Goal: Information Seeking & Learning: Learn about a topic

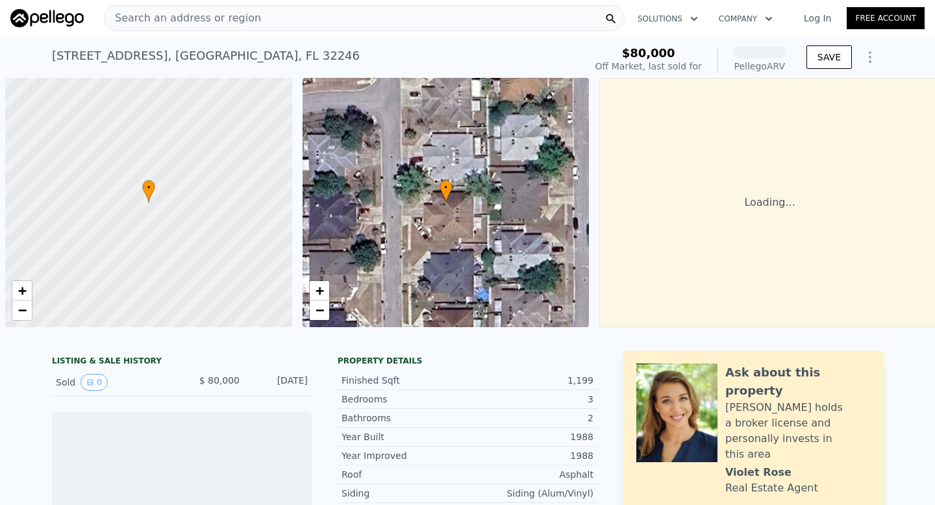
scroll to position [0, 5]
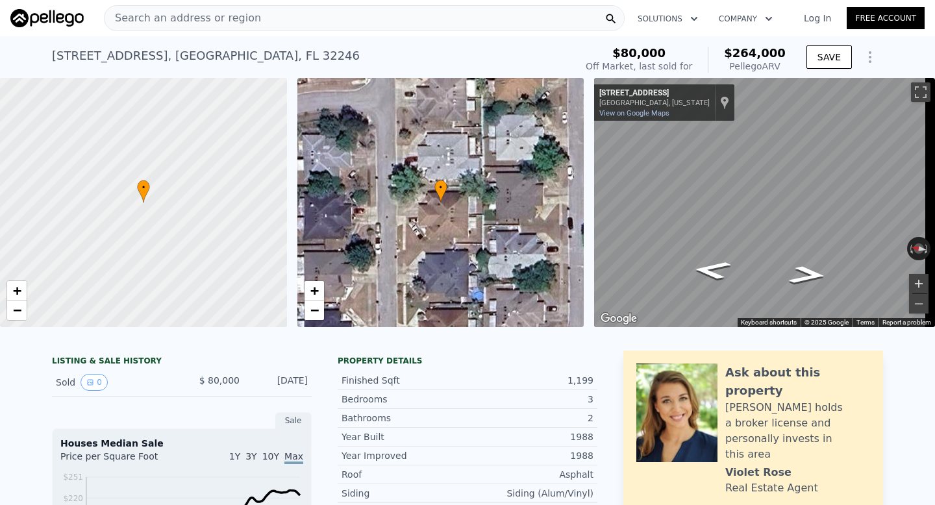
click at [914, 278] on button "Zoom in" at bounding box center [918, 283] width 19 height 19
click at [913, 279] on button "Zoom in" at bounding box center [918, 283] width 19 height 19
click at [548, 194] on div "• + − • + − ← Move left → Move right ↑ Move up ↓ Move down + Zoom in - Zoom out…" at bounding box center [467, 202] width 935 height 249
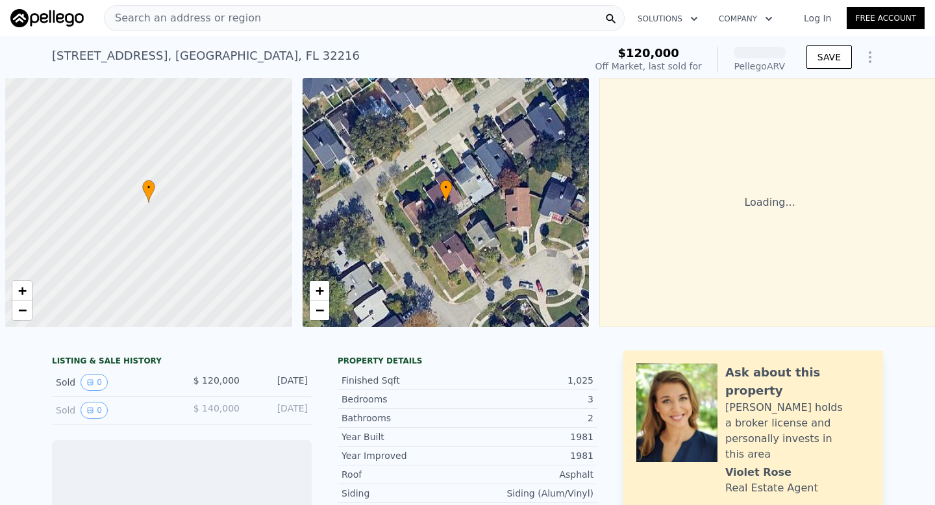
scroll to position [0, 5]
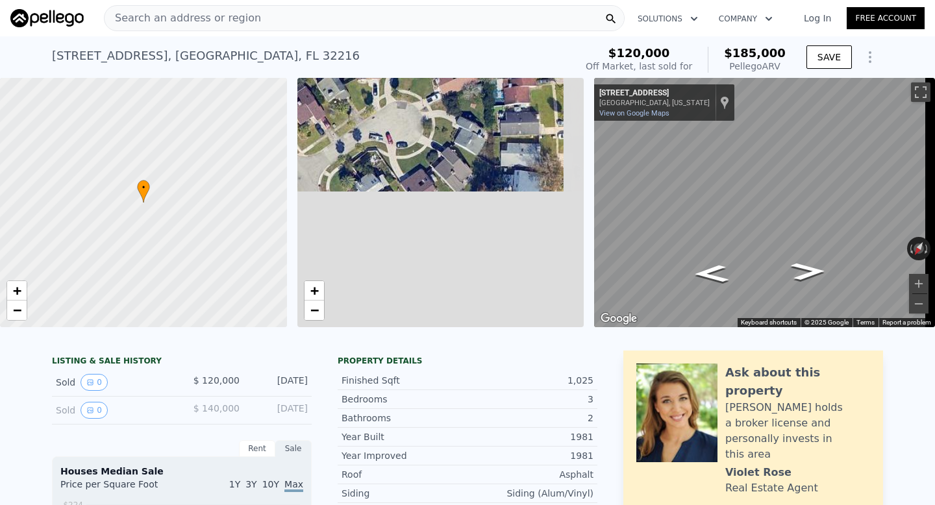
drag, startPoint x: 496, startPoint y: 278, endPoint x: 349, endPoint y: 124, distance: 212.7
click at [349, 124] on div "• + −" at bounding box center [441, 202] width 287 height 249
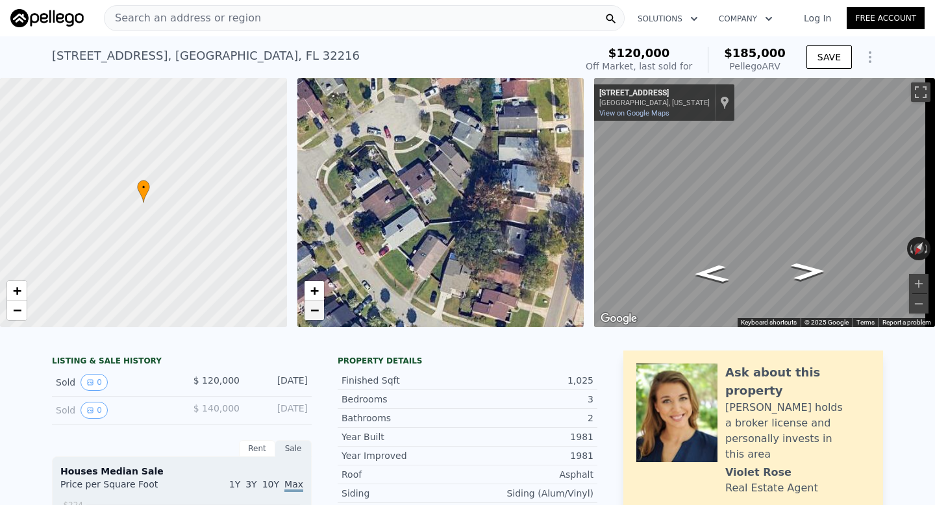
click at [322, 307] on link "−" at bounding box center [314, 310] width 19 height 19
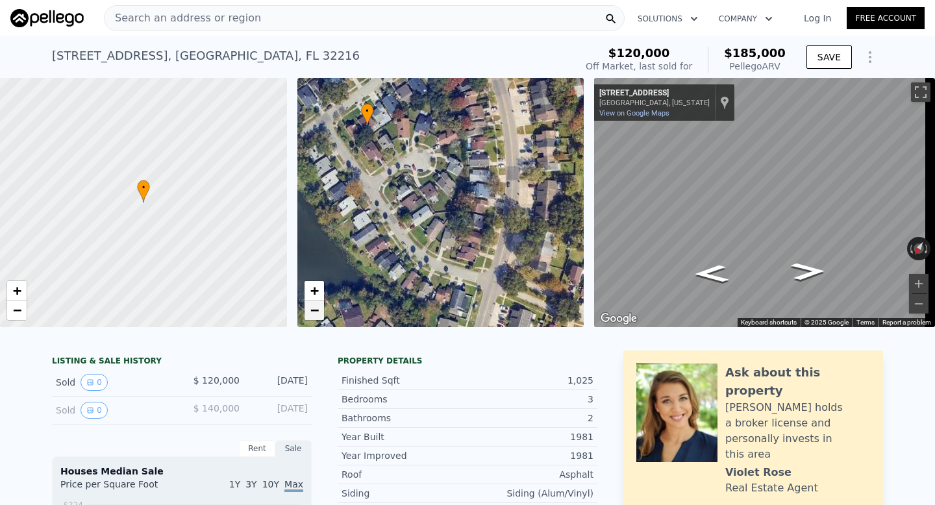
click at [322, 307] on link "−" at bounding box center [314, 310] width 19 height 19
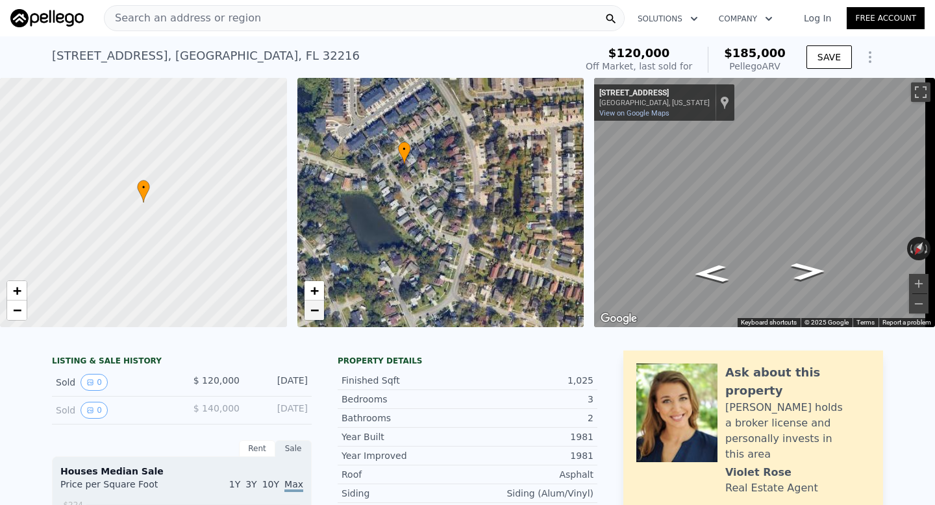
click at [322, 307] on link "−" at bounding box center [314, 310] width 19 height 19
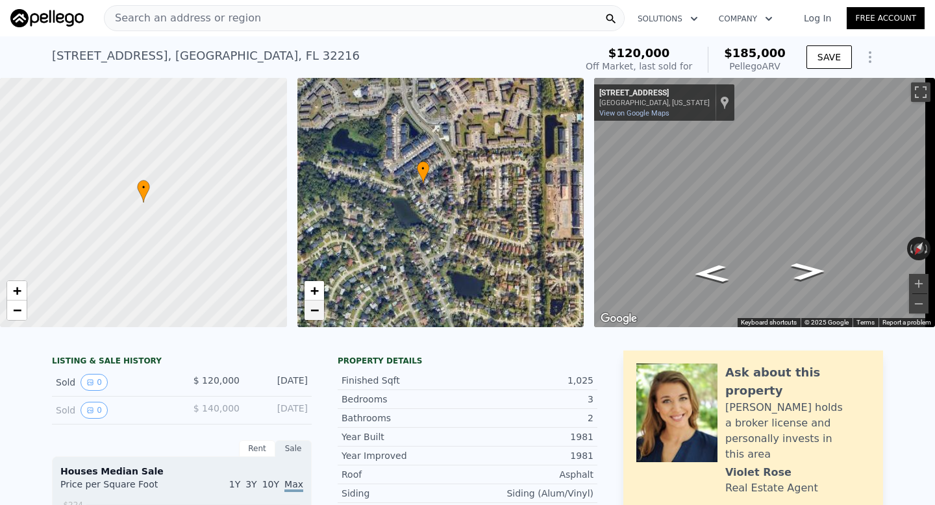
click at [322, 307] on link "−" at bounding box center [314, 310] width 19 height 19
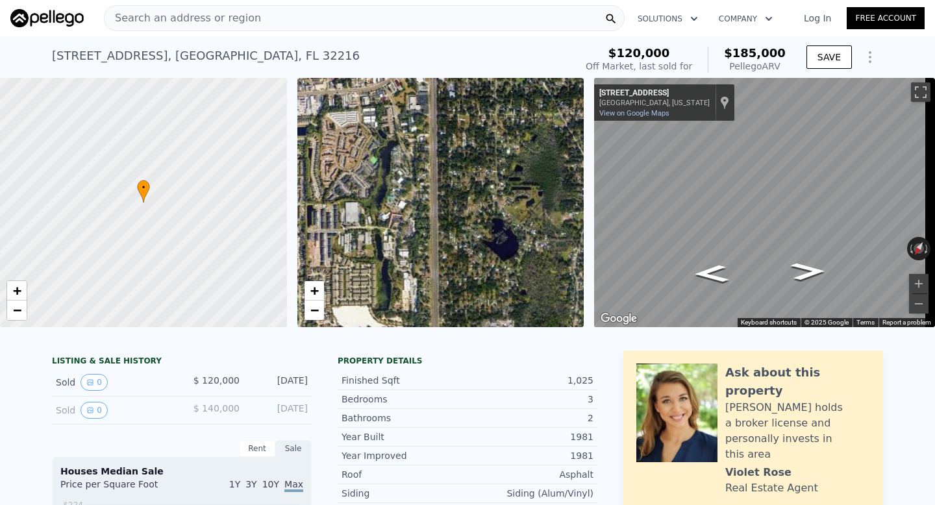
drag, startPoint x: 544, startPoint y: 230, endPoint x: 401, endPoint y: 270, distance: 147.7
click at [358, 277] on div "• + −" at bounding box center [441, 202] width 287 height 249
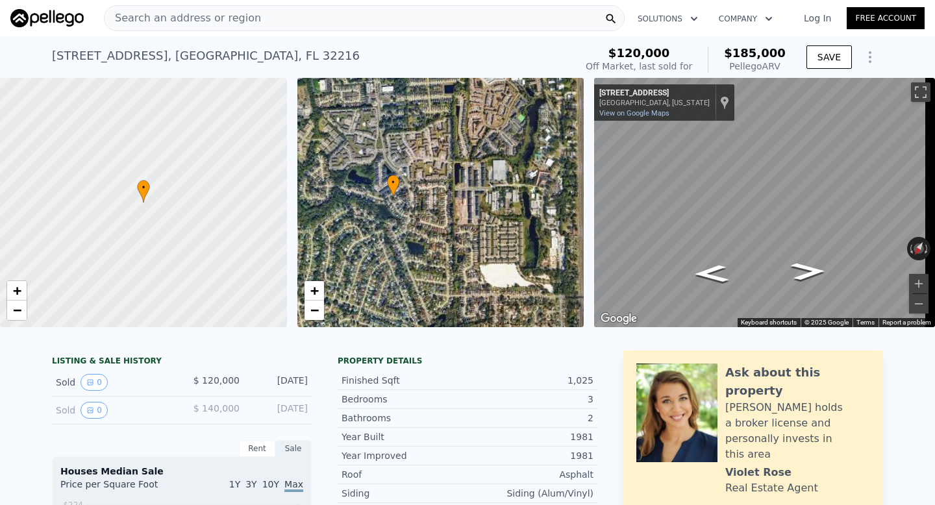
click at [642, 227] on div "• + − • + − ← Move left → Move right ↑ Move up ↓ Move down + Zoom in - Zoom out…" at bounding box center [467, 202] width 935 height 249
click at [389, 19] on div "Search an address or region" at bounding box center [364, 18] width 521 height 26
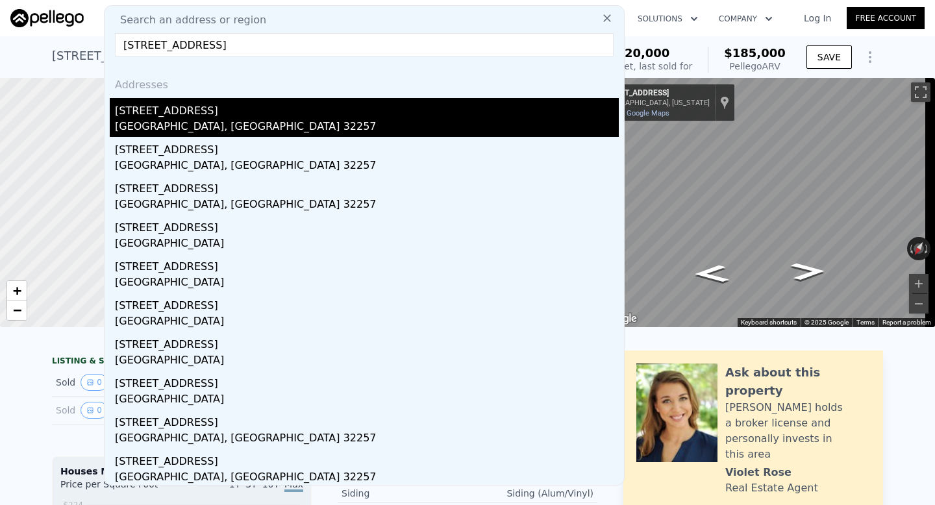
type input "4077 Huntington Forest Blvd, Jacksonville, FL 32257"
click at [185, 129] on div "Jacksonville, FL 32257" at bounding box center [367, 128] width 504 height 18
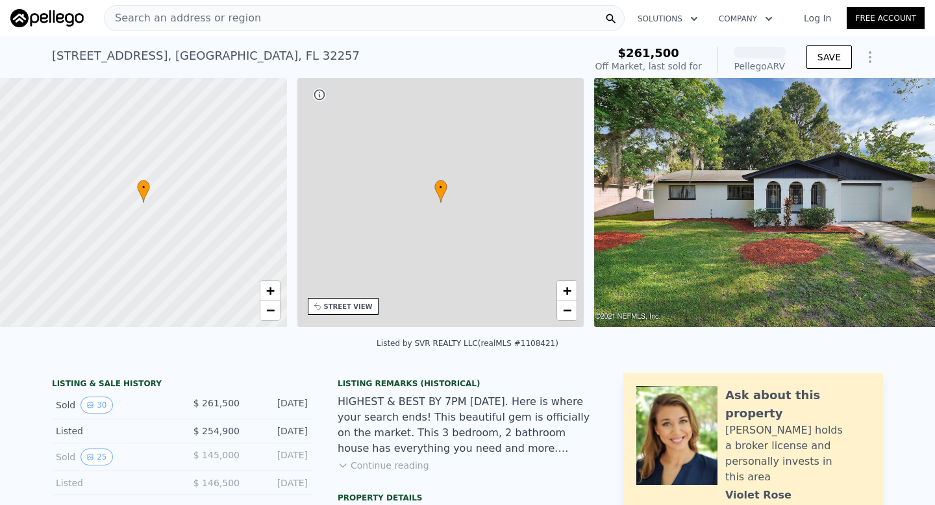
scroll to position [0, 303]
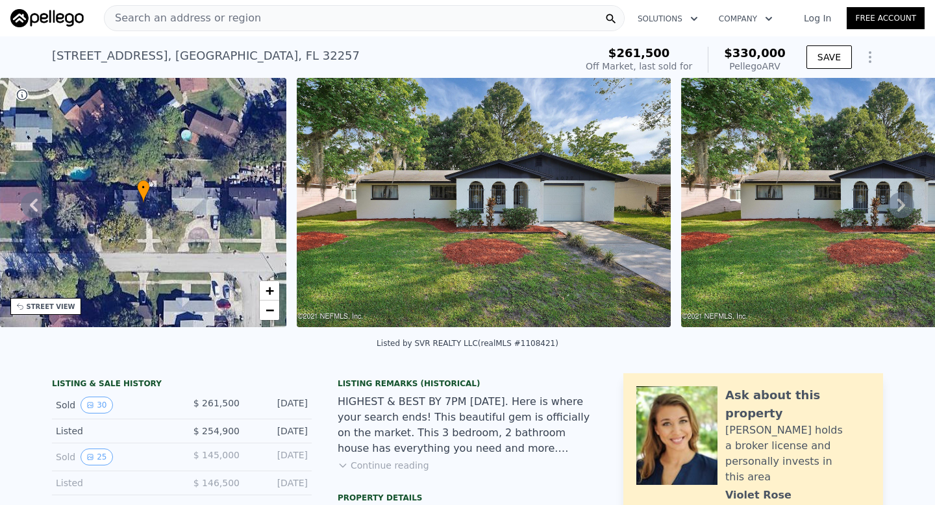
click at [882, 221] on img at bounding box center [868, 202] width 374 height 249
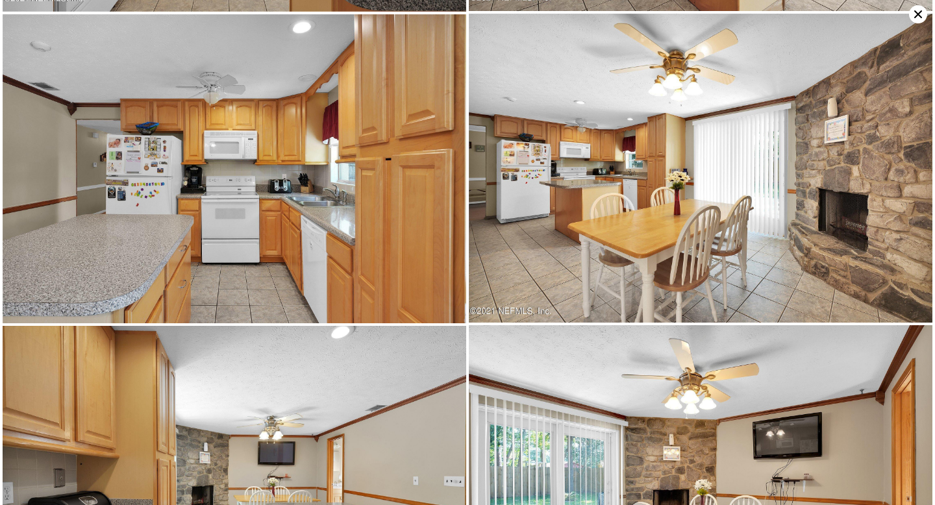
scroll to position [1851, 0]
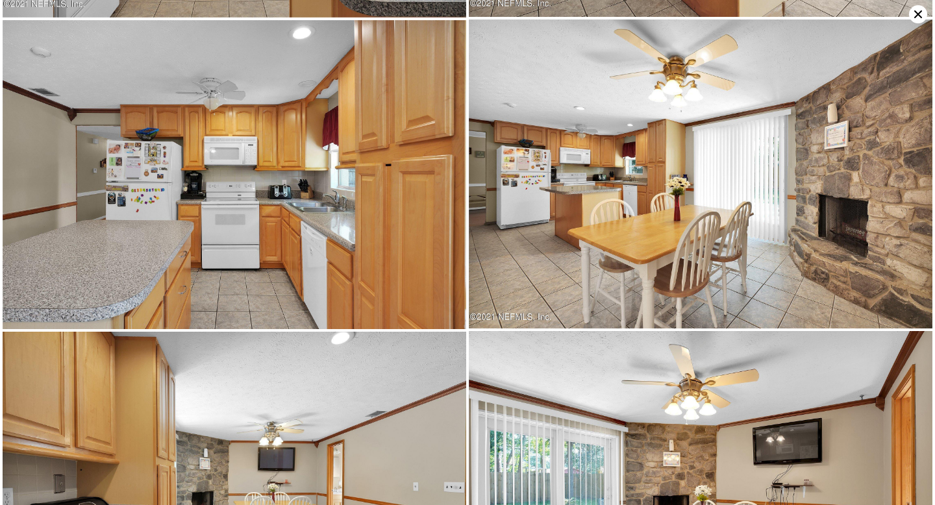
click at [922, 19] on icon at bounding box center [918, 14] width 18 height 18
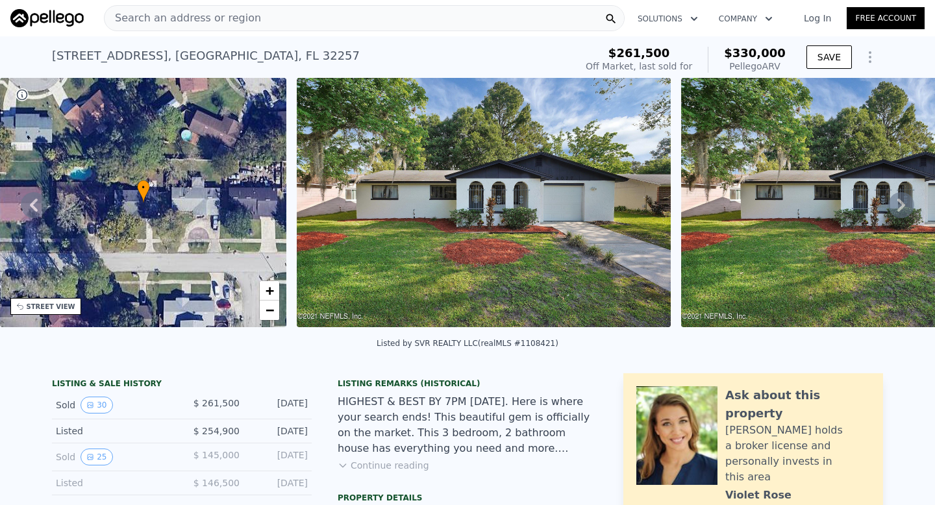
click at [355, 22] on div "Search an address or region" at bounding box center [364, 18] width 521 height 26
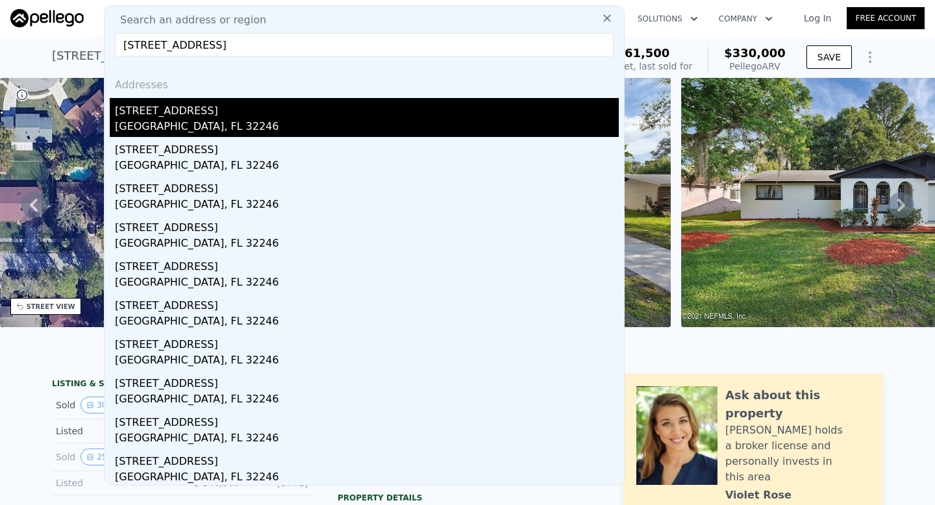
type input "10149 Agave Rd, Jacksonville, FL 32246"
click at [295, 114] on div "10149 Agave Rd" at bounding box center [367, 108] width 504 height 21
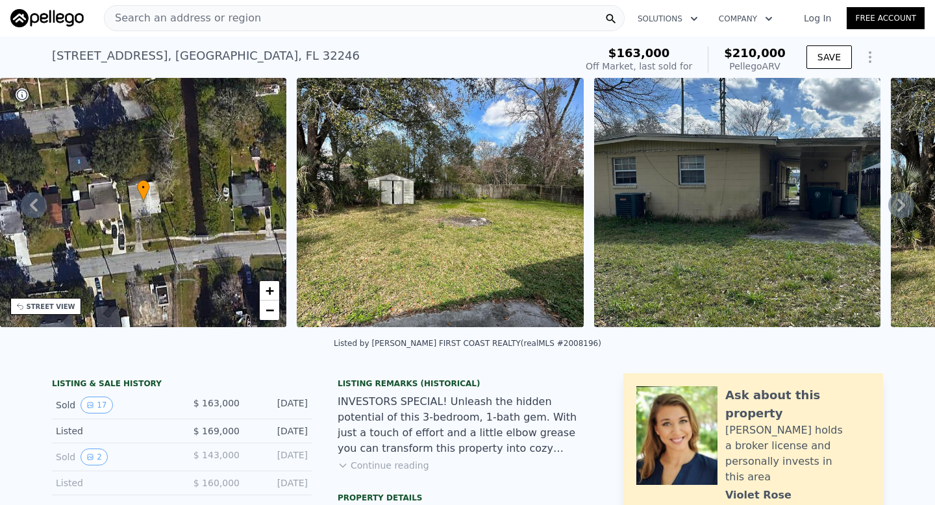
click at [889, 205] on icon at bounding box center [902, 205] width 26 height 26
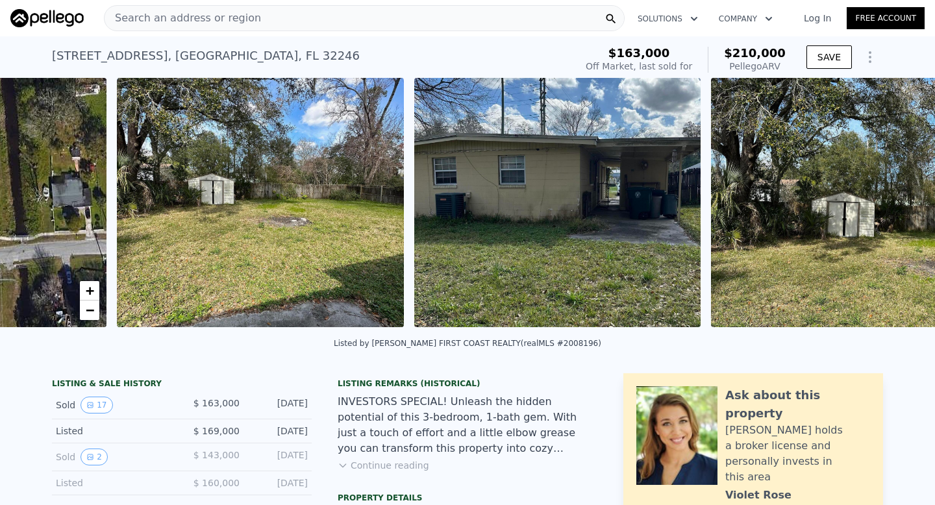
scroll to position [0, 594]
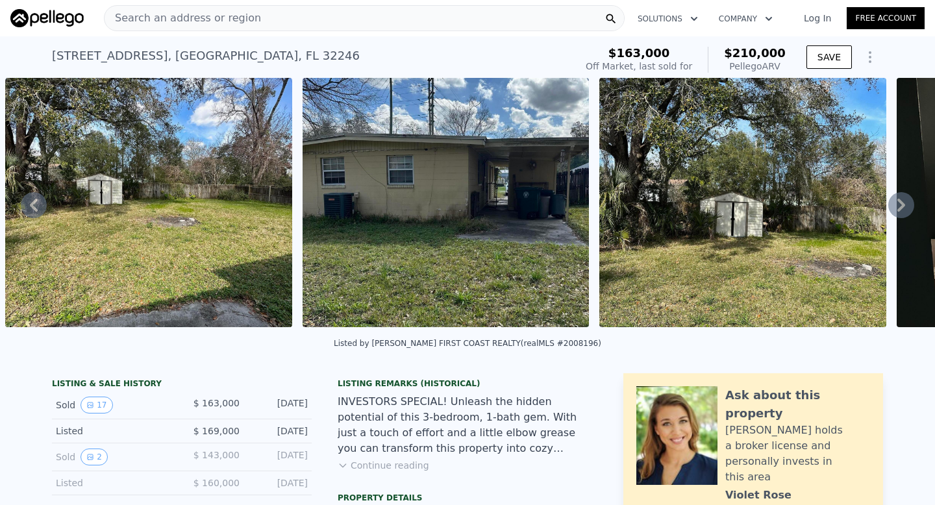
click at [898, 207] on icon at bounding box center [902, 205] width 8 height 13
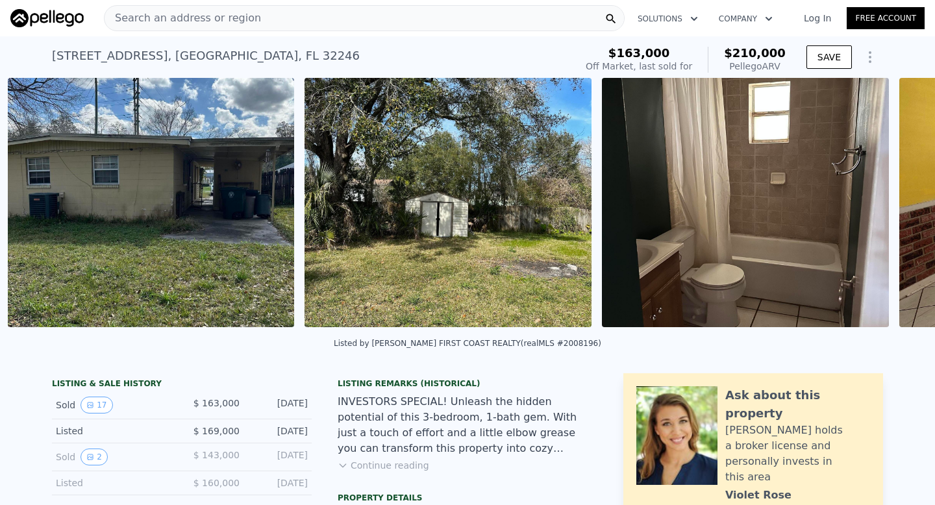
scroll to position [0, 892]
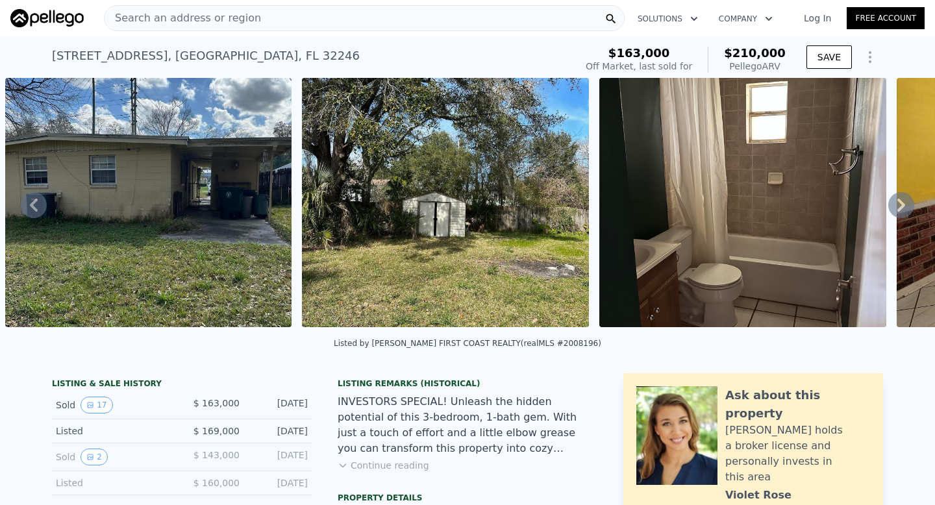
click at [898, 207] on icon at bounding box center [902, 205] width 8 height 13
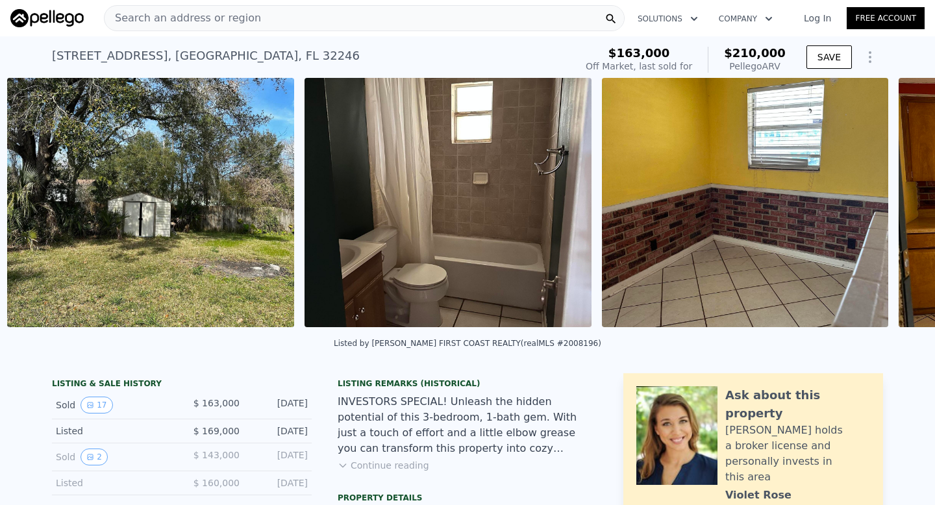
scroll to position [0, 1189]
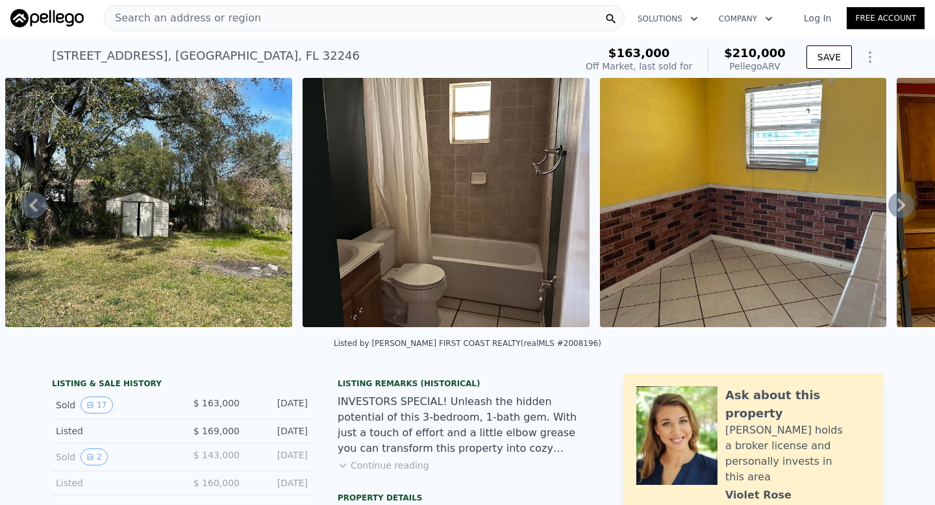
click at [898, 207] on icon at bounding box center [902, 205] width 8 height 13
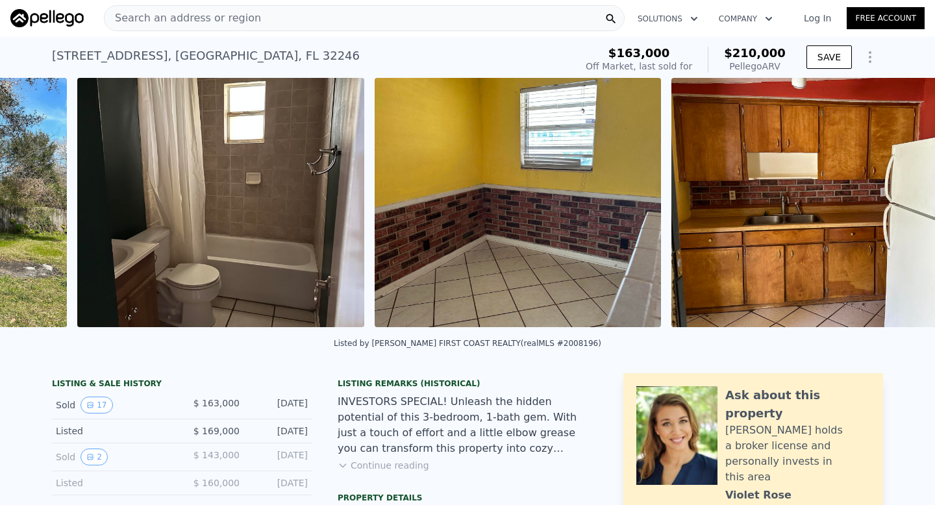
scroll to position [0, 1486]
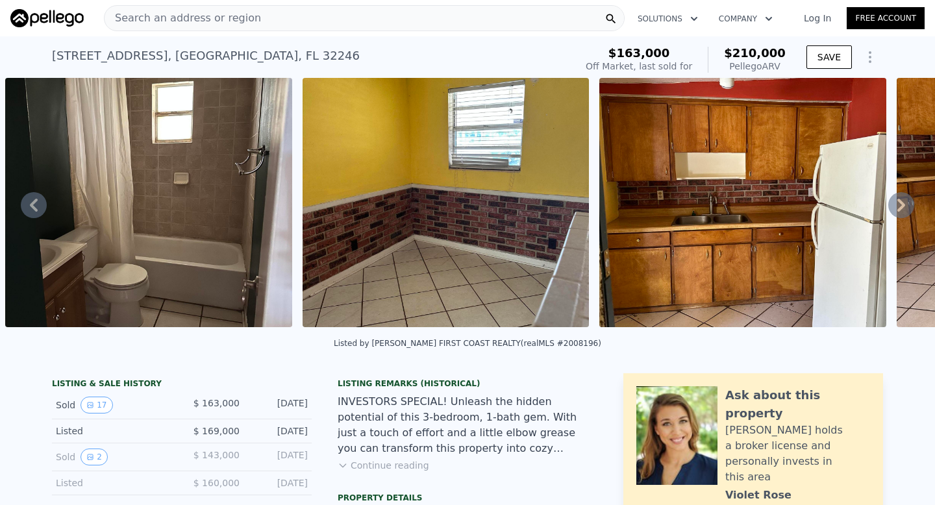
click at [898, 207] on icon at bounding box center [902, 205] width 8 height 13
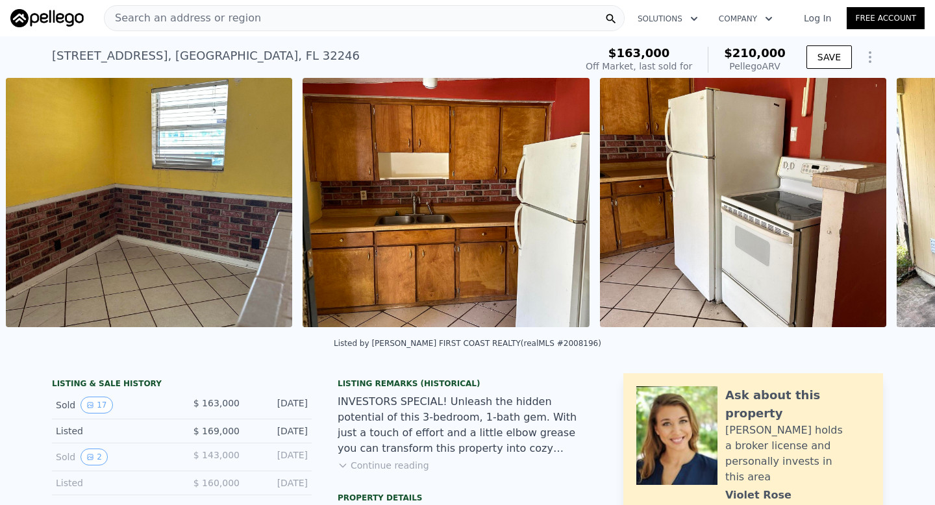
scroll to position [0, 1784]
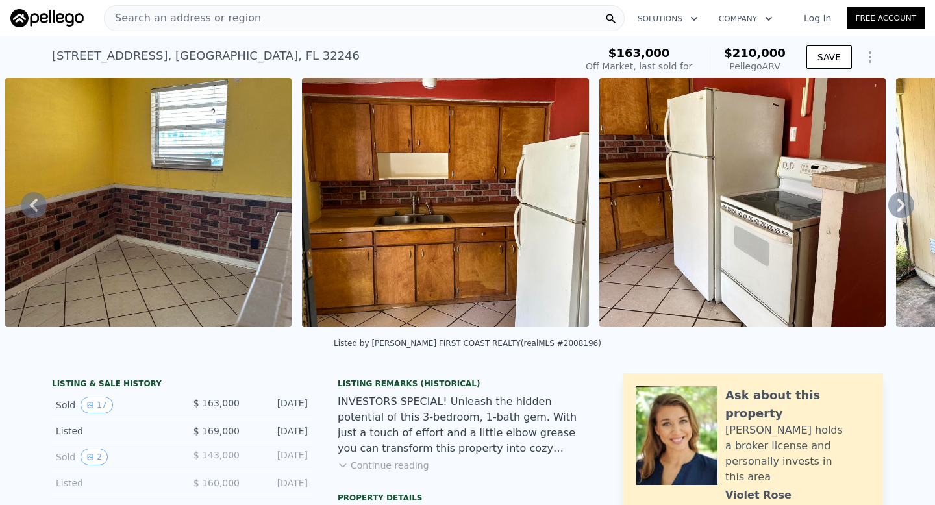
click at [898, 207] on icon at bounding box center [902, 205] width 8 height 13
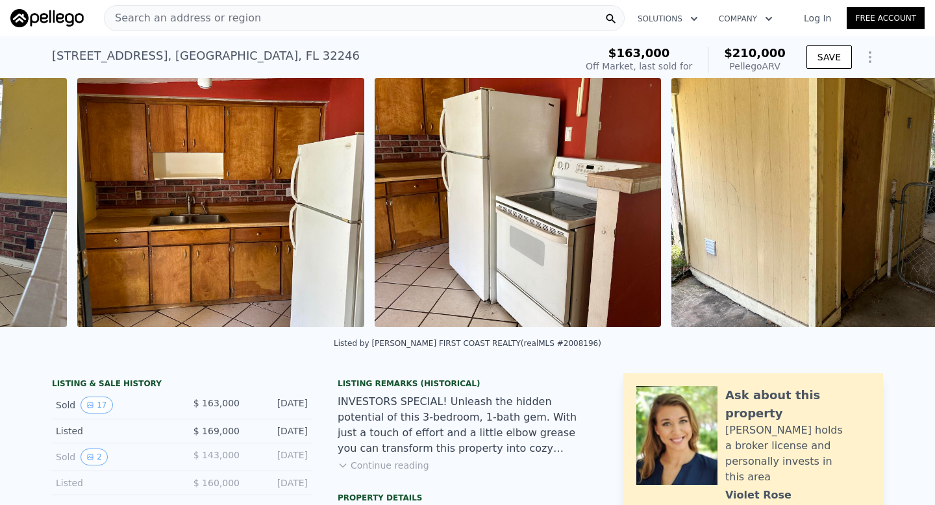
scroll to position [0, 2081]
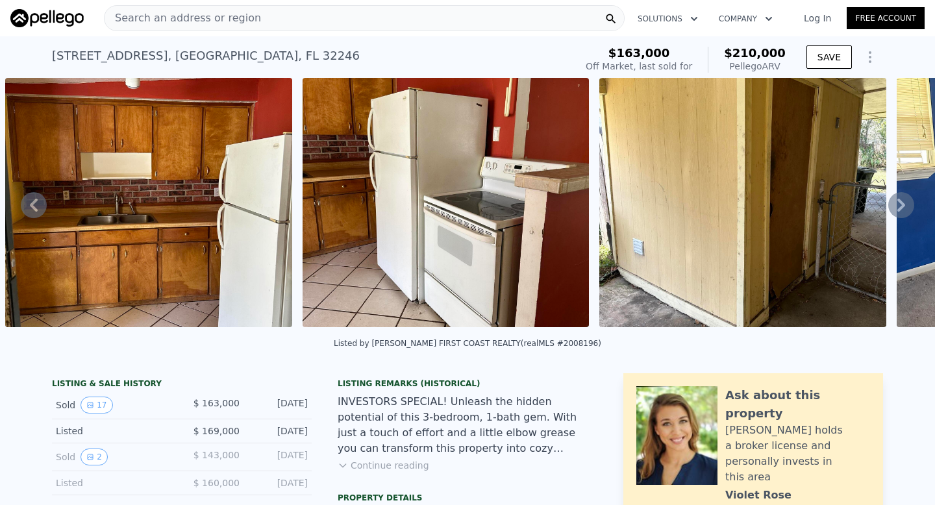
click at [898, 207] on icon at bounding box center [902, 205] width 8 height 13
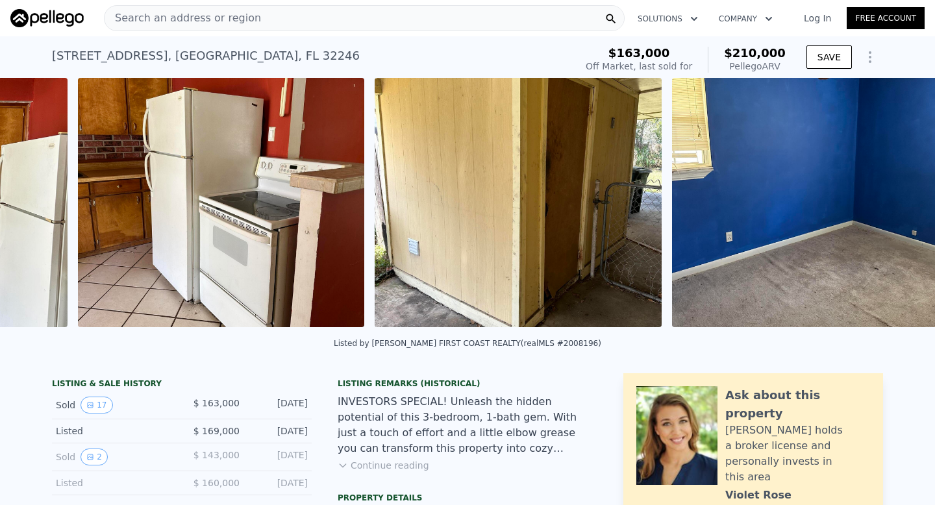
scroll to position [0, 2378]
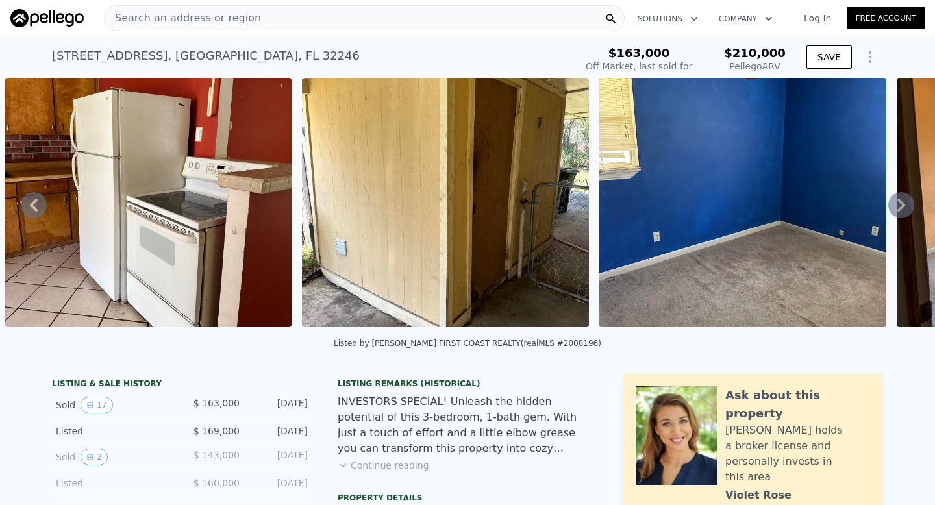
click at [898, 207] on icon at bounding box center [902, 205] width 8 height 13
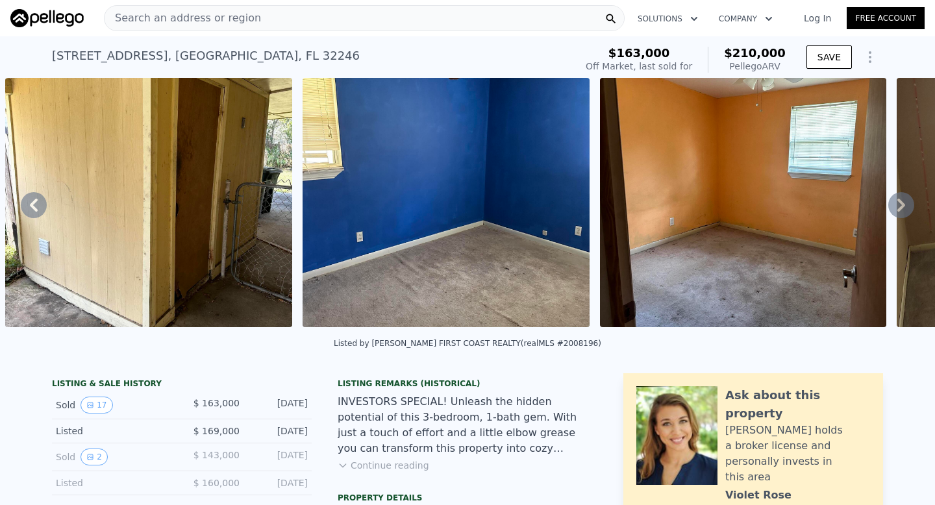
click at [898, 207] on icon at bounding box center [902, 205] width 8 height 13
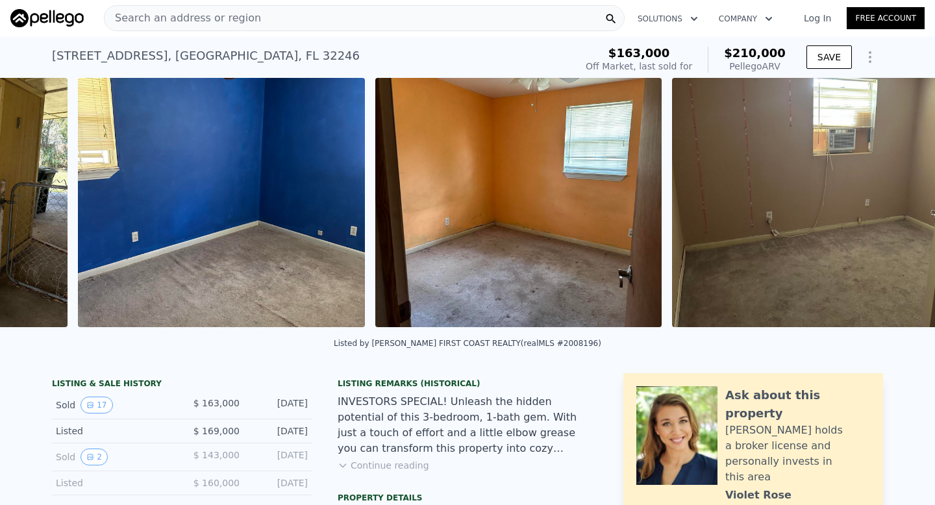
scroll to position [0, 2973]
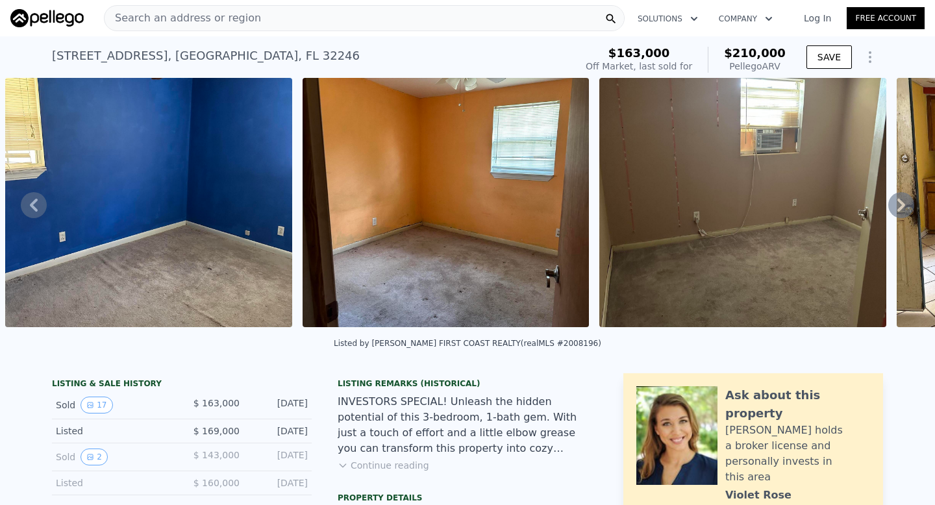
click at [898, 207] on icon at bounding box center [902, 205] width 8 height 13
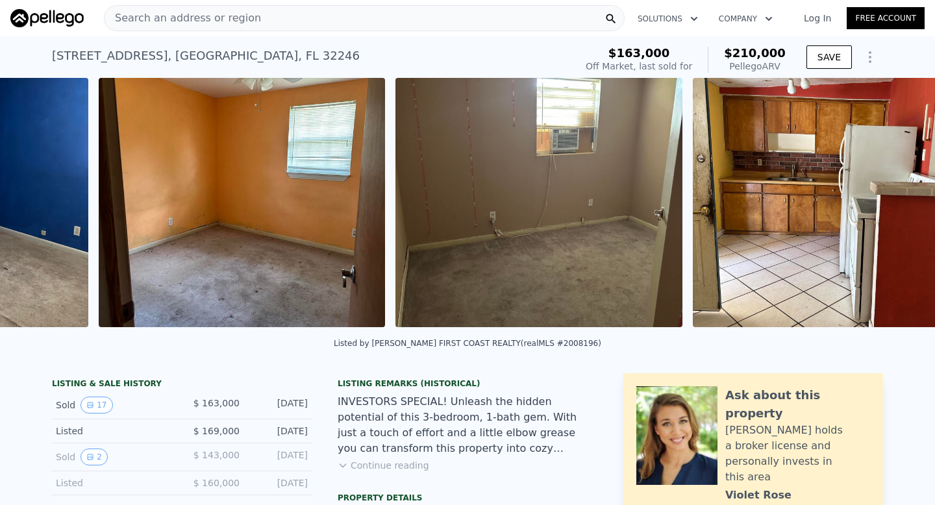
scroll to position [0, 3270]
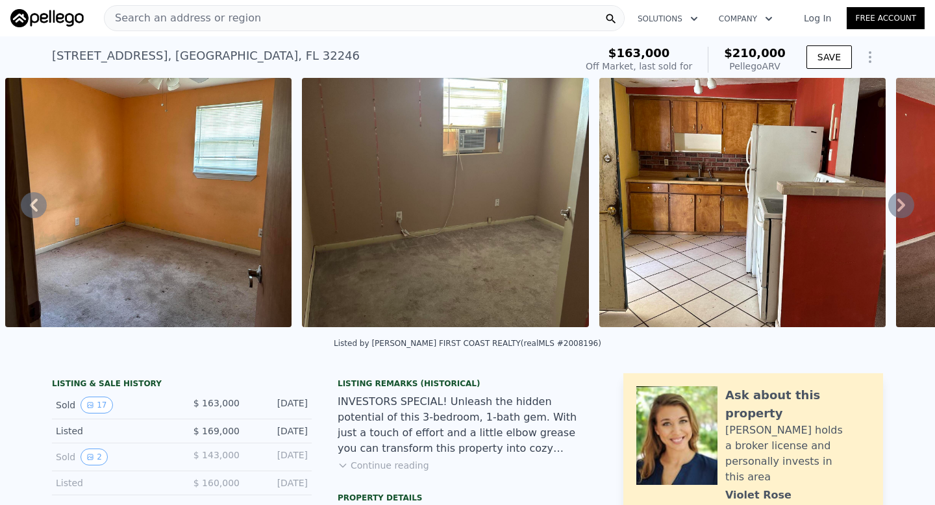
click at [898, 207] on icon at bounding box center [902, 205] width 8 height 13
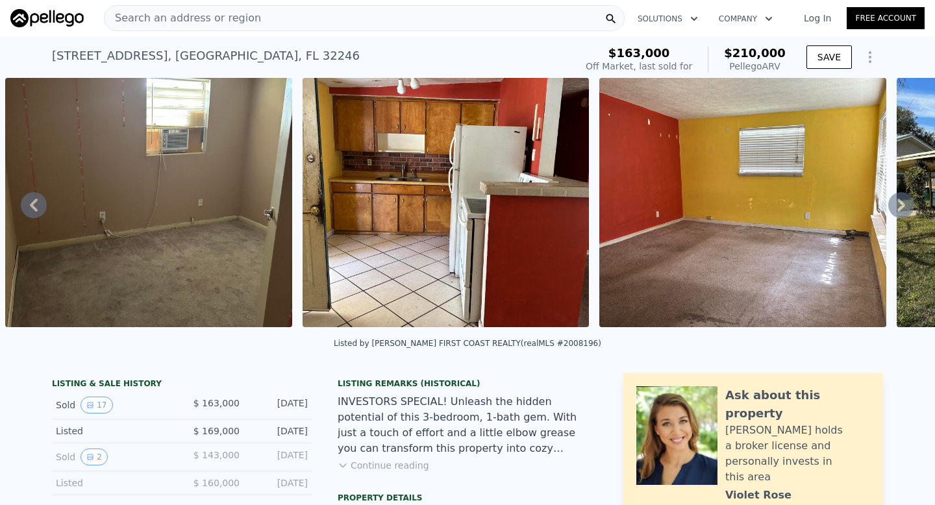
click at [898, 207] on icon at bounding box center [902, 205] width 8 height 13
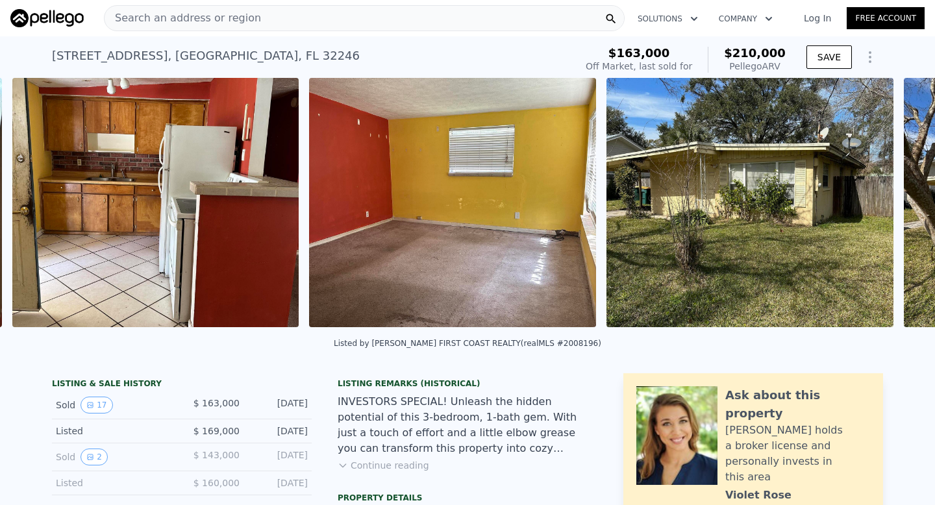
scroll to position [0, 3865]
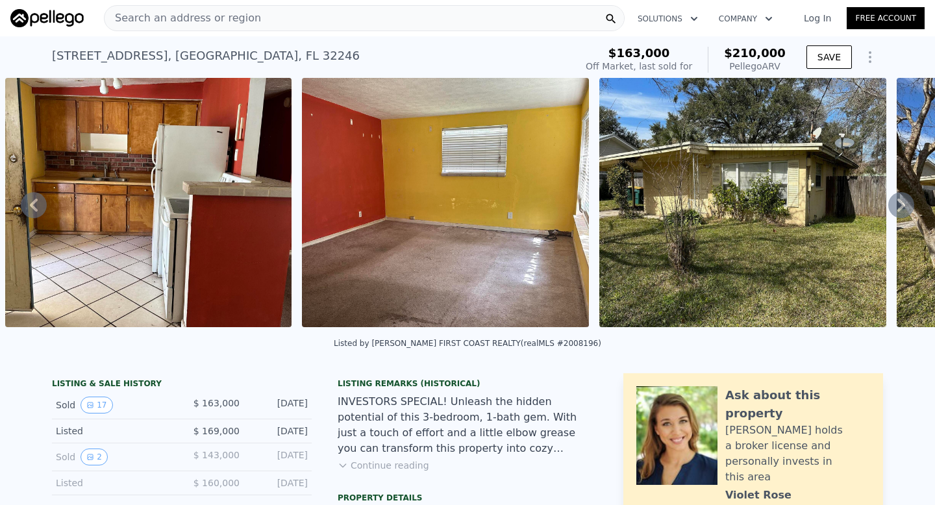
click at [340, 21] on div "Search an address or region" at bounding box center [364, 18] width 521 height 26
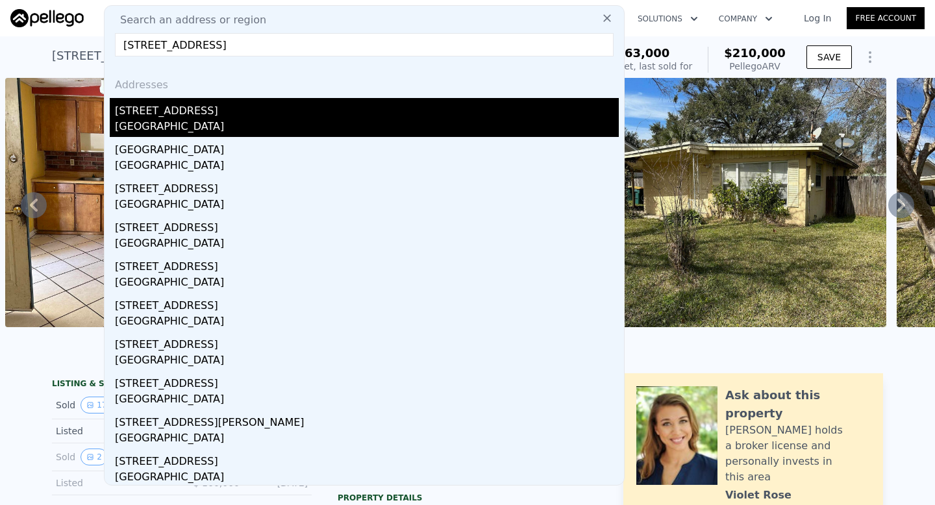
type input "3441 Turkey Oaks Dr W jacksonville, FL 32277"
click at [268, 101] on div "3441 Turkey Oaks Dr W" at bounding box center [367, 108] width 504 height 21
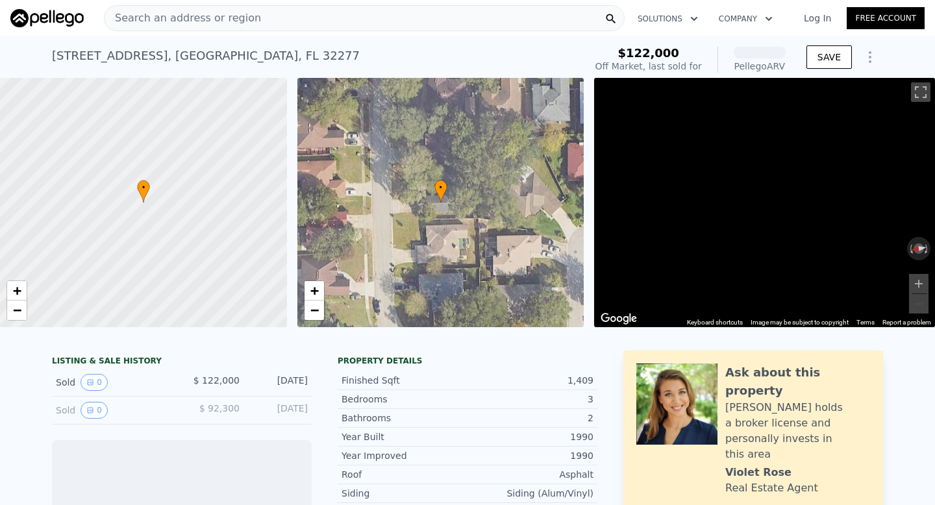
scroll to position [0, 5]
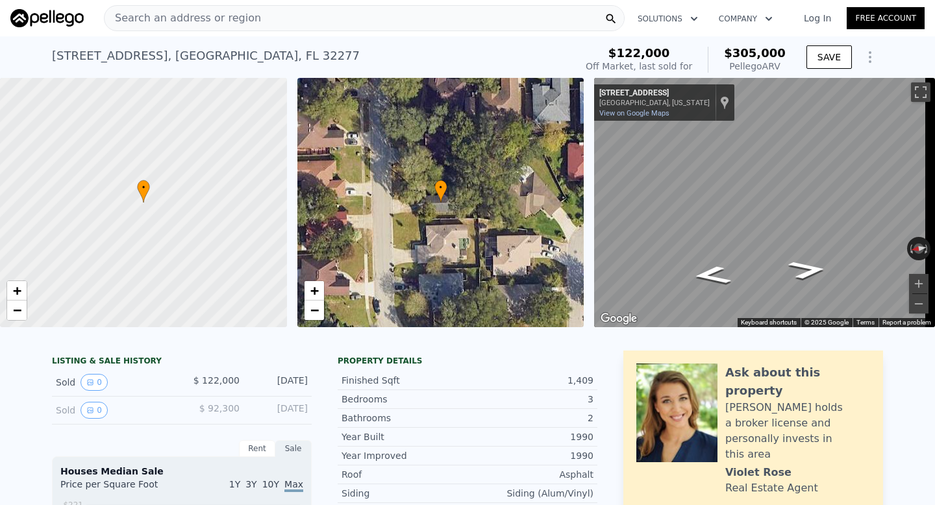
click at [305, 17] on div "Search an address or region" at bounding box center [364, 18] width 521 height 26
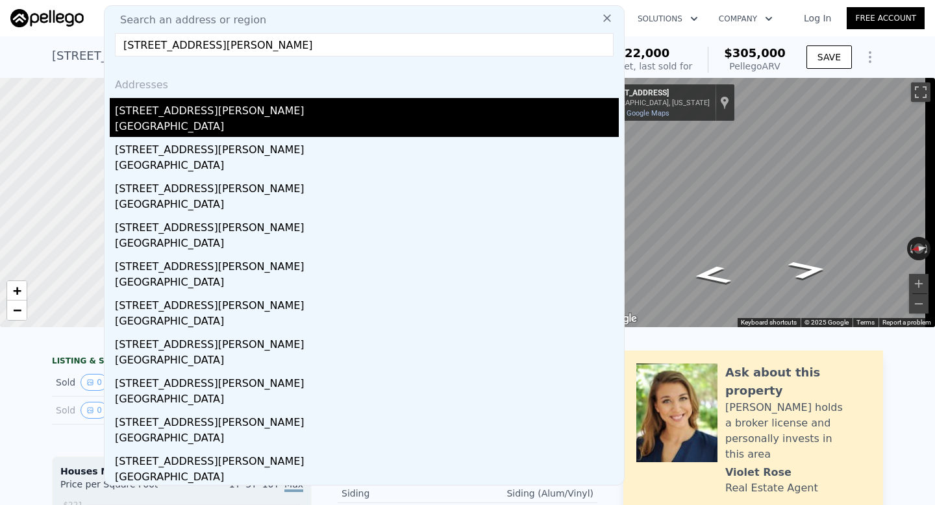
type input "5263 Vassar Rd, Jacksonville, FL 32207"
click at [307, 119] on div "Duval County, FL 32207" at bounding box center [367, 128] width 504 height 18
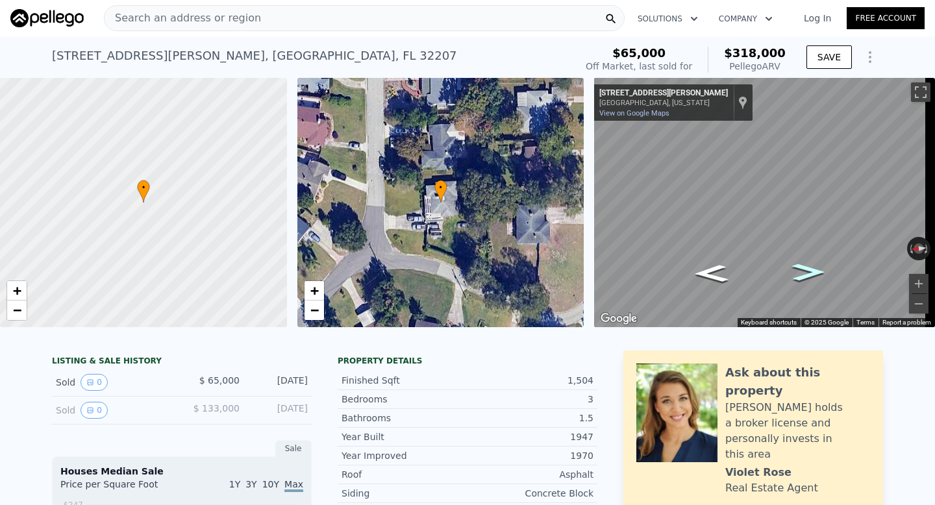
click at [809, 270] on icon "Go South, Vassar Rd" at bounding box center [809, 272] width 60 height 25
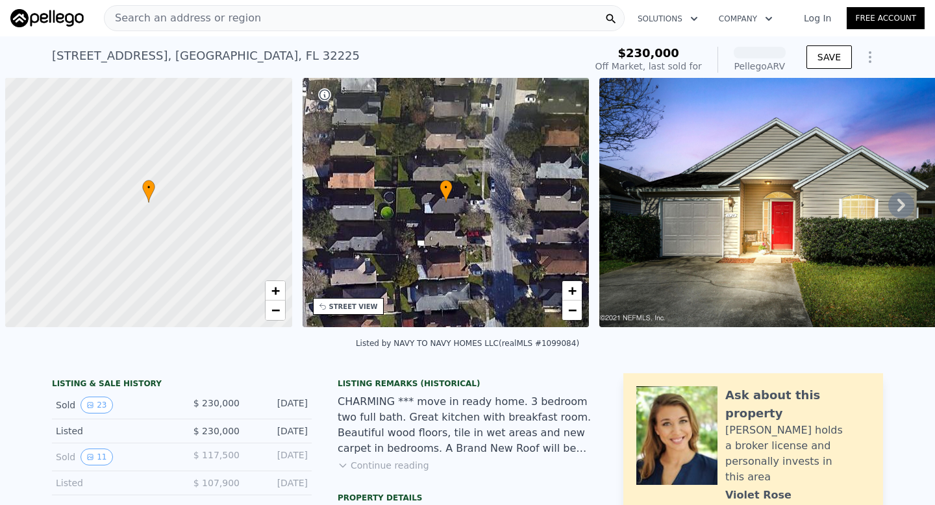
scroll to position [0, 5]
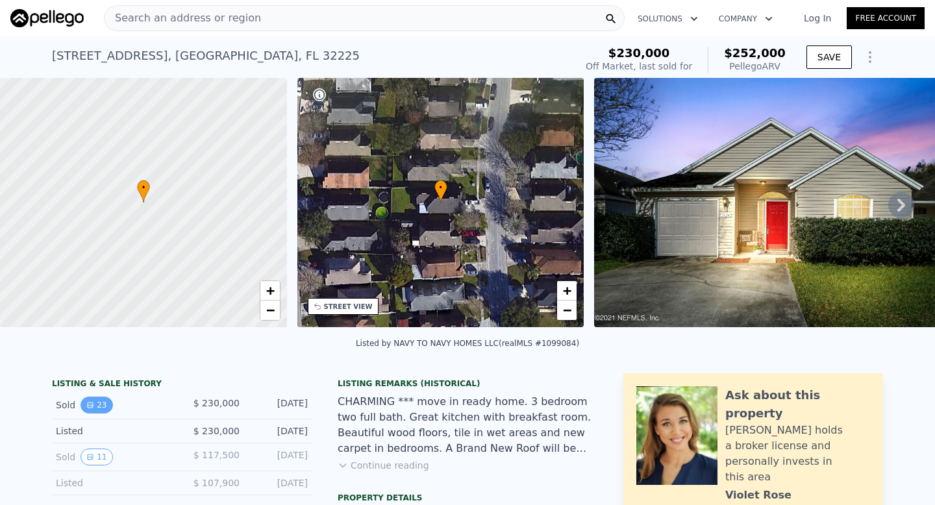
click at [92, 411] on button "23" at bounding box center [97, 405] width 32 height 17
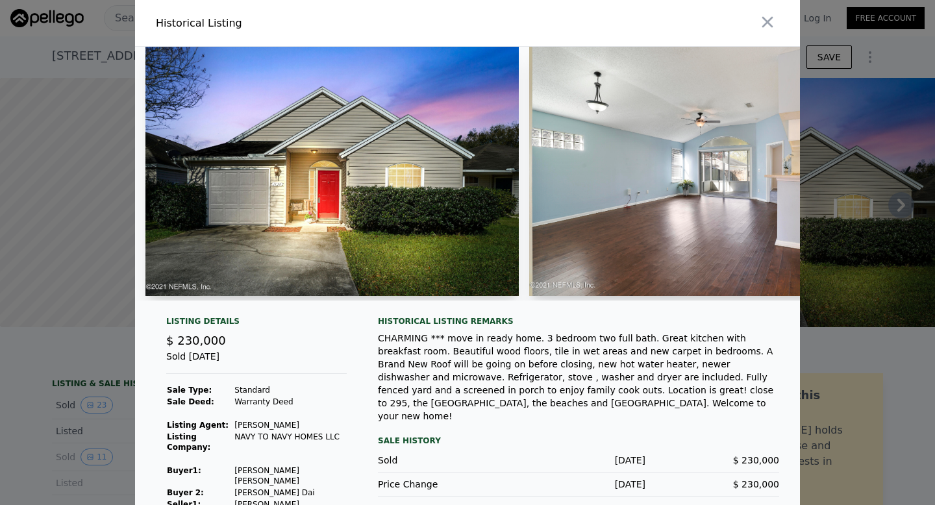
click at [465, 236] on img at bounding box center [333, 171] width 374 height 249
click at [761, 19] on icon "button" at bounding box center [768, 22] width 18 height 18
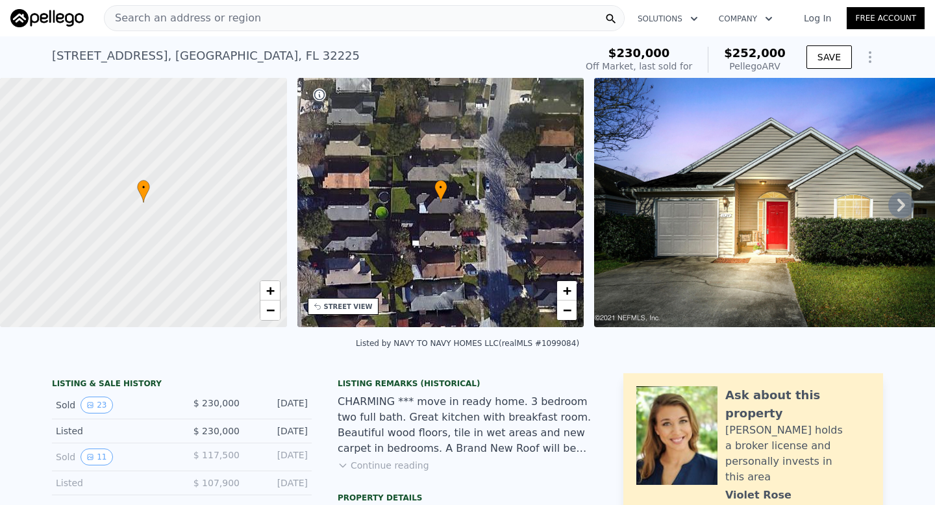
click at [724, 217] on img at bounding box center [781, 202] width 374 height 249
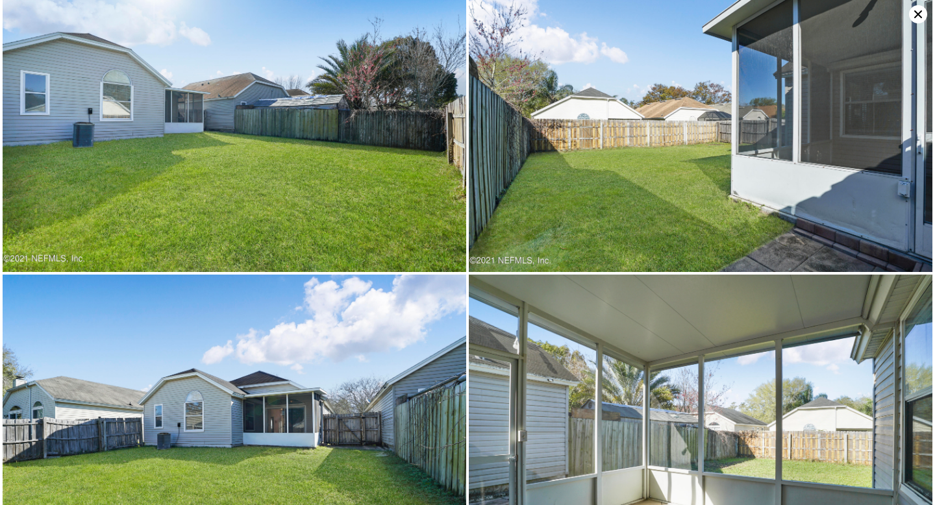
scroll to position [2781, 0]
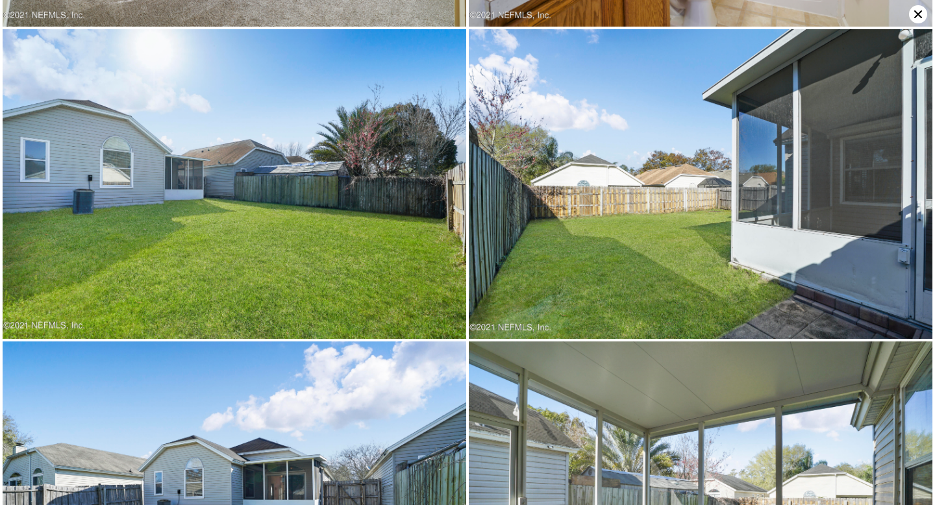
click at [232, 401] on img at bounding box center [235, 497] width 464 height 310
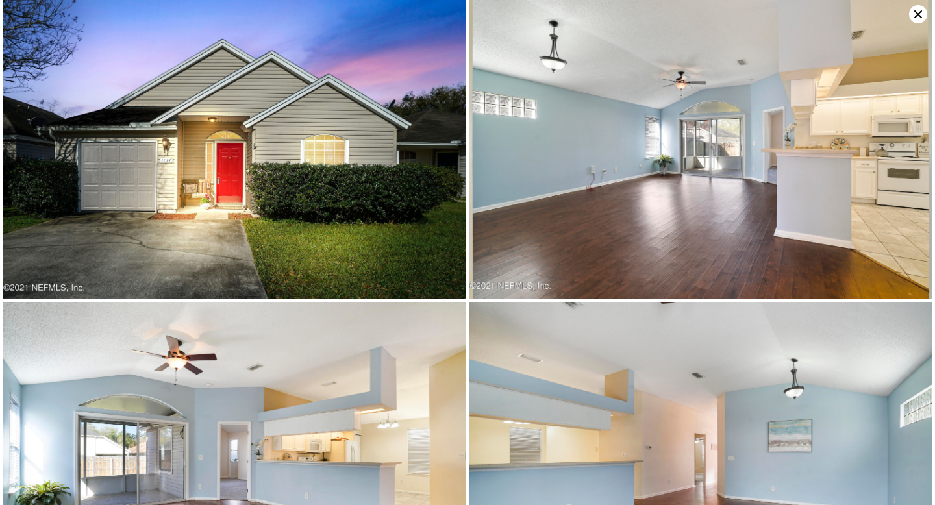
scroll to position [0, 0]
